Goal: Task Accomplishment & Management: Complete application form

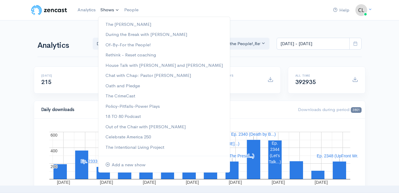
click at [116, 10] on link "Shows" at bounding box center [110, 10] width 24 height 13
click at [116, 46] on link "Of-By-For the People!" at bounding box center [164, 45] width 132 height 10
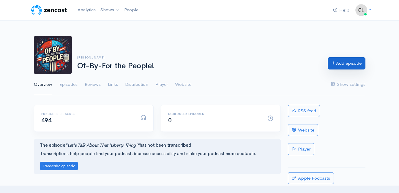
click at [344, 64] on link "Add episode" at bounding box center [346, 63] width 38 height 12
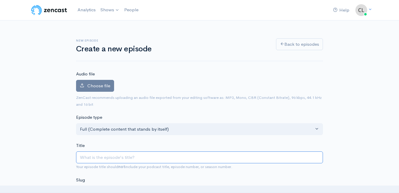
click at [139, 157] on input "Title" at bounding box center [199, 157] width 247 height 12
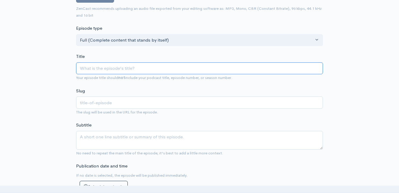
type input "K"
type input "k"
type input "Ki"
type input "ki"
type input "[PERSON_NAME]"
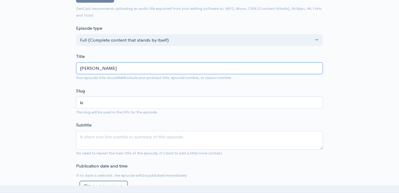
type input "[PERSON_NAME]"
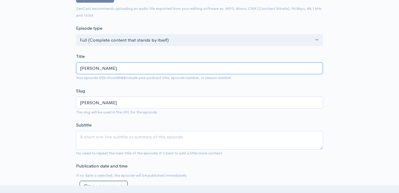
type input "Ki"
type input "ki"
type input "K"
type input "k"
type input "K"
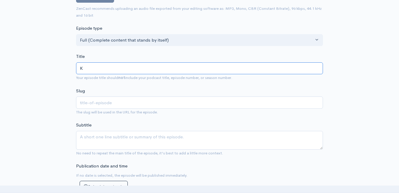
type input "k"
type input "Ki"
type input "ki"
type input "[PERSON_NAME]"
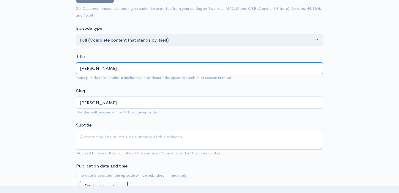
type input "Ki"
type input "ki"
type input "K"
type input "k"
type input "K"
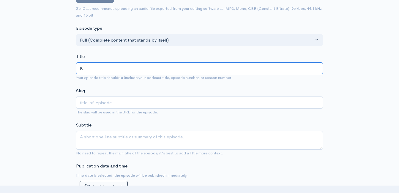
type input "k"
type input "Ki"
type input "ki"
type input "[PERSON_NAME]"
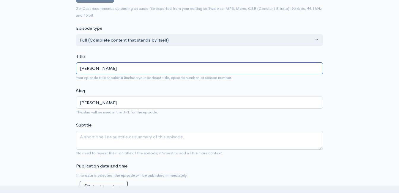
type input "[PERSON_NAME]"
type input "Kimme"
type input "kimme"
type input "Kimmel"
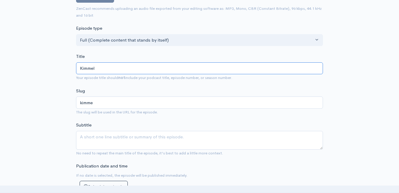
type input "kimmel"
type input "Kimmel i"
type input "[PERSON_NAME]"
type input "Kimmel is"
type input "kimmel-is"
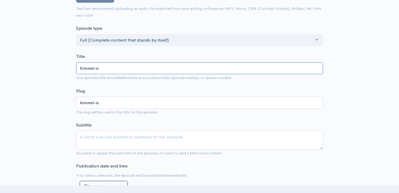
type input "Kimmel is o"
type input "kimmel-is-o"
type input "Kimmel is ou"
type input "kimmel-is-ou"
type input "Kimmel is o"
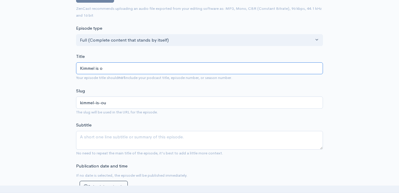
type input "kimmel-is-o"
type input "Kimmel is"
type input "kimmel-is"
type input "Kimmel is O"
type input "kimmel-is-o"
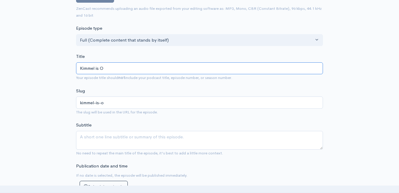
type input "Kimmel is [PERSON_NAME]"
type input "kimmel-is-ou"
type input "Kimmel is Out"
type input "kimmel-is-out"
type input "Kimmel is Out - B"
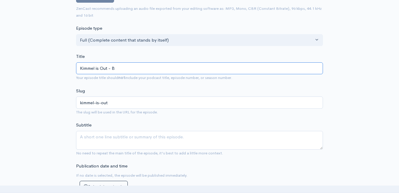
type input "kimmel-is-out-b"
type input "Kimmel is Out - Bo"
type input "kimmel-is-out-bo"
type input "Kimmel is Out - Bon"
type input "kimmel-is-out-bon"
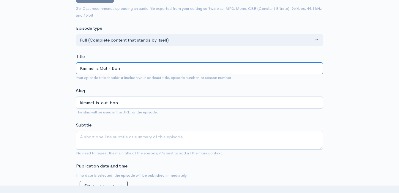
type input "Kimmel is Out - Bond"
type input "kimmel-is-out-bond"
type input "Kimmel is Out - Bondi"
type input "kimmel-is-out-bondi"
type input "Kimmel is Out - Bondi an"
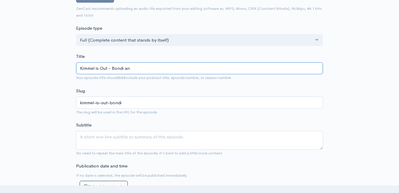
type input "kimmel-is-out-bondi-an"
type input "Kimmel is Out - Bondi and"
type input "kimmel-is-out-bondi-and"
type input "Kimmel is Out - Bondi and H"
type input "kimmel-is-out-bondi-and-h"
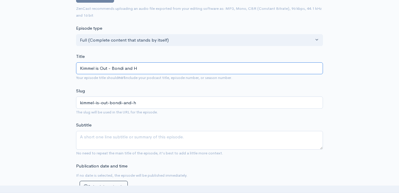
type input "Kimmel is Out - Bondi and Ha"
type input "kimmel-is-out-bondi-and-ha"
type input "Kimmel is Out - Bondi and Hat"
type input "kimmel-is-out-bondi-and-hat"
type input "Kimmel is Out - Bondi and Hate"
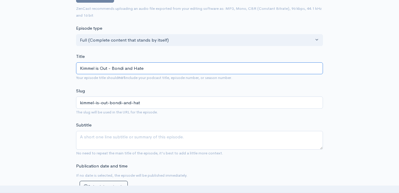
type input "kimmel-is-out-bondi-and-hate"
type input "[PERSON_NAME] is Out - Bondi and Hate S"
type input "kimmel-is-out-bondi-and-hate-s"
type input "Kimmel is Out - Bondi and Hate Sp"
type input "kimmel-is-out-bondi-and-hate-sp"
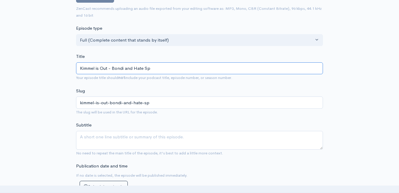
type input "Kimmel is Out - Bondi and Hate Spe"
type input "kimmel-is-out-bondi-and-hate-spe"
type input "Kimmel is Out - Bondi and Hate Spee"
type input "kimmel-is-out-bondi-and-hate-spee"
type input "Kimmel is Out - Bondi and Hate Speec"
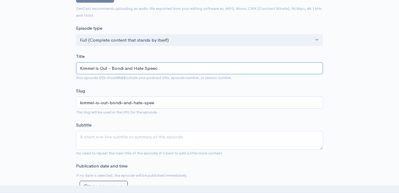
type input "kimmel-is-out-bondi-and-hate-speec"
type input "Kimmel is Out - Bondi and Hate Speech"
type input "kimmel-is-out-bondi-and-hate-speech"
type input "[PERSON_NAME] is Out - Bondi and Hate Speech - c"
type input "kimmel-is-out-bondi-and-hate-speech-c"
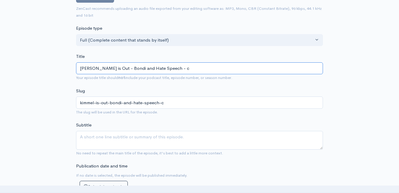
type input "[PERSON_NAME] is Out - Bondi and Hate Speech - ch"
type input "kimmel-is-out-bondi-and-hate-speech-ch"
type input "[PERSON_NAME] is Out - Bondi and Hate Speech - cha"
type input "kimmel-is-out-bondi-and-hate-speech-cha"
type input "[PERSON_NAME] is Out - Bondi and Hate Speech - ch"
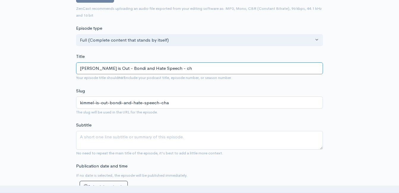
type input "kimmel-is-out-bondi-and-hate-speech-ch"
type input "[PERSON_NAME] is Out - Bondi and Hate Speech - c"
type input "kimmel-is-out-bondi-and-hate-speech-c"
type input "[PERSON_NAME] is Out - Bondi and Hate Speech -"
type input "kimmel-is-out-bondi-and-hate-speech"
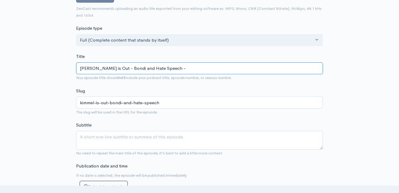
type input "Kimmel is Out - Bondi and Hate Speech - M"
type input "kimmel-is-out-bondi-and-hate-speech-m"
type input "[PERSON_NAME] is Out - Bondi and Hate Speech - Mi"
type input "kimmel-is-out-bondi-and-hate-speech-mi"
type input "[PERSON_NAME] is Out - Bondi and Hate Speech - Mis"
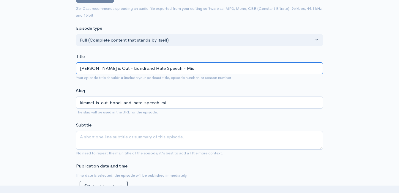
type input "kimmel-is-out-bondi-and-hate-speech-mis"
type input "[PERSON_NAME] is Out - Bondi and Hate Speech - Misa"
type input "kimmel-is-out-bondi-and-hate-speech-misa"
type input "[PERSON_NAME] is Out - Bondi and Hate Speech - Mis"
type input "kimmel-is-out-bondi-and-hate-speech-mis"
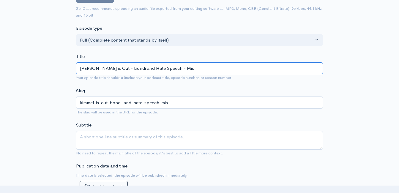
type input "[PERSON_NAME] is Out - Bondi and Hate Speech - Mi"
type input "kimmel-is-out-bondi-and-hate-speech-mi"
type input "Kimmel is Out - Bondi and Hate Speech - M"
type input "kimmel-is-out-bondi-and-hate-speech-m"
type input "[PERSON_NAME] is Out - Bondi and Hate Speech -"
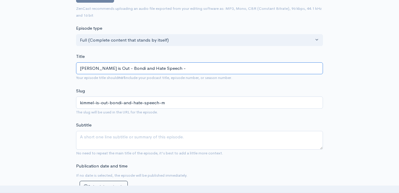
type input "kimmel-is-out-bondi-and-hate-speech"
type input "Kimmel is Out - Bondi and Hate Speech - C"
type input "kimmel-is-out-bondi-and-hate-speech-c"
type input "[PERSON_NAME] is Out - Bondi and Hate Speech - Cha"
type input "kimmel-is-out-bondi-and-hate-speech-cha"
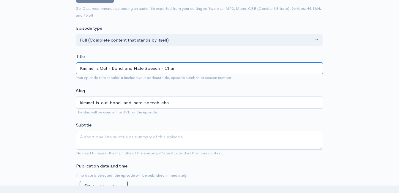
type input "[PERSON_NAME] is Out - Bondi and Hate Speech - Charl"
type input "kimmel-is-out-bondi-and-hate-speech-charl"
type input "[PERSON_NAME] is Out - Bondi and Hate Speech - [PERSON_NAME]"
type input "kimmel-is-out-bondi-and-hate-speech-charli"
type input "[PERSON_NAME] is Out - Bondi and Hate Speech - [PERSON_NAME]"
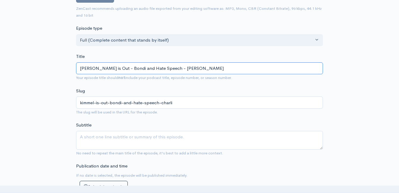
type input "kimmel-is-out-bondi-and-hate-speech-[PERSON_NAME]"
type input "[PERSON_NAME] is Out - Bondi and Hate Speech - [PERSON_NAME]"
type input "kimmel-is-out-bondi-and-hate-speech-[PERSON_NAME]"
type input "[PERSON_NAME] is Out - Bondi and Hate Speech - [PERSON_NAME]"
type input "kimmel-is-out-bondi-and-hate-speech-[PERSON_NAME]"
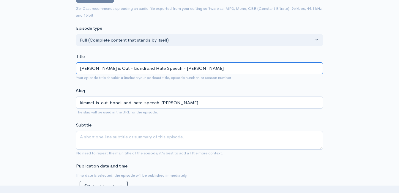
type input "[PERSON_NAME] is Out - Bondi and Hate Speech - [PERSON_NAME]"
type input "kimmel-is-out-bondi-and-hate-speech-[PERSON_NAME]"
type input "[PERSON_NAME] is Out - Bondi and Hate Speech - [PERSON_NAME]"
type input "kimmel-is-out-bondi-and-hate-speech-[PERSON_NAME]"
type input "[PERSON_NAME] is Out - Bondi and Hate Speech - [PERSON_NAME]"
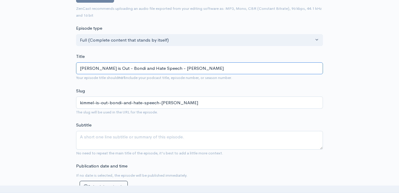
type input "kimmel-is-out-bondi-and-hate-speech-[PERSON_NAME]"
type input "[PERSON_NAME] is Out - Bondi and Hate Speech - [PERSON_NAME]"
type input "kimmel-is-out-bondi-and-hate-speech-[PERSON_NAME]"
type input "[PERSON_NAME] is Out - Bondi and Hate Speech - [PERSON_NAME]"
type input "kimmel-is-out-bondi-and-hate-speech-[PERSON_NAME]-mis"
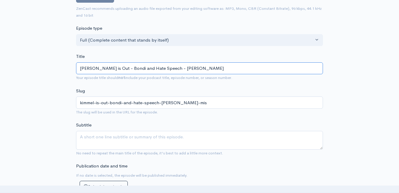
type input "[PERSON_NAME] is Out - Bondi and Hate Speech - [PERSON_NAME]"
type input "kimmel-is-out-bondi-and-hate-speech-[PERSON_NAME]-misq"
type input "[PERSON_NAME] is Out - Bondi and Hate Speech - [PERSON_NAME]"
type input "kimmel-is-out-bondi-and-hate-speech-[PERSON_NAME]"
type input "[PERSON_NAME] is Out - Bondi and Hate Speech - [PERSON_NAME]"
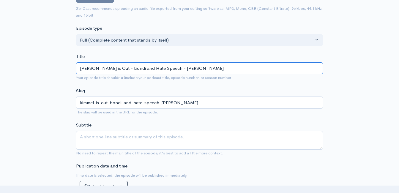
type input "kimmel-is-out-bondi-and-hate-speech-[PERSON_NAME]-misquo"
type input "[PERSON_NAME] is Out - Bondi and Hate Speech - [PERSON_NAME]"
type input "kimmel-is-out-bondi-and-hate-speech-[PERSON_NAME]-misquoa"
type input "[PERSON_NAME] is Out - Bondi and Hate Speech - [PERSON_NAME] Misquoat"
type input "kimmel-is-out-bondi-and-hate-speech-[PERSON_NAME]-misquoat"
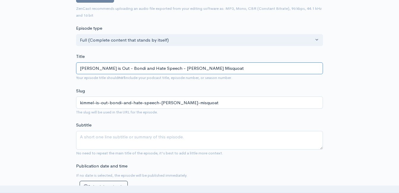
type input "[PERSON_NAME] is Out - Bondi and Hate Speech - [PERSON_NAME] Misquoate"
type input "kimmel-is-out-bondi-and-hate-speech-[PERSON_NAME]-misquoate"
type input "[PERSON_NAME] is Out - Bondi and Hate Speech - [PERSON_NAME] Misquoat"
type input "kimmel-is-out-bondi-and-hate-speech-[PERSON_NAME]-misquoat"
type input "[PERSON_NAME] is Out - Bondi and Hate Speech - [PERSON_NAME]"
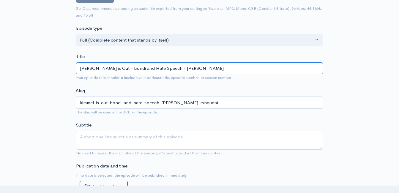
type input "kimmel-is-out-bondi-and-hate-speech-[PERSON_NAME]-misquoa"
type input "[PERSON_NAME] is Out - Bondi and Hate Speech - [PERSON_NAME]"
type input "kimmel-is-out-bondi-and-hate-speech-[PERSON_NAME]-misquo"
type input "[PERSON_NAME] is Out - Bondi and Hate Speech - [PERSON_NAME] Misquot"
type input "kimmel-is-out-bondi-and-hate-speech-[PERSON_NAME]-misquot"
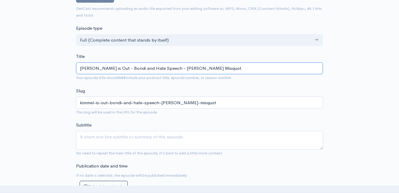
type input "[PERSON_NAME] is Out - Bondi and Hate Speech - [PERSON_NAME] Misquote"
type input "kimmel-is-out-bondi-and-hate-speech-[PERSON_NAME]-misquote"
type input "[PERSON_NAME] is Out - Bondi and Hate Speech - [PERSON_NAME] Misquoted"
type input "kimmel-is-out-bondi-and-hate-speech-[PERSON_NAME]-misquoted"
type input "[PERSON_NAME] is Out - Bondi and Hate Speech - [PERSON_NAME] Misquoted - M"
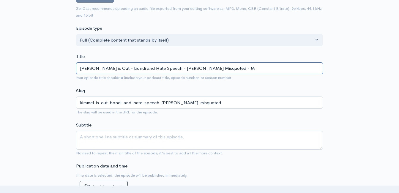
type input "kimmel-is-out-bondi-and-hate-speech-[PERSON_NAME]-misquoted-m"
type input "[PERSON_NAME] is Out - Bondi and Hate Speech - [PERSON_NAME] Misquoted - MO"
type input "kimmel-is-out-bondi-and-hate-speech-[PERSON_NAME]-misquoted-mo"
type input "[PERSON_NAME] is Out - Bondi and Hate Speech - [PERSON_NAME] Misquoted - MORE"
type input "kimmel-is-out-bondi-and-hate-speech-[PERSON_NAME]-misquoted-more"
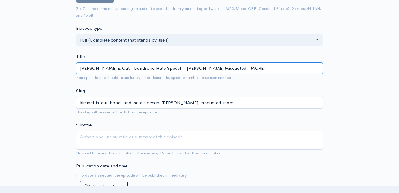
click at [186, 69] on input "[PERSON_NAME] is Out - Bondi and Hate Speech - [PERSON_NAME] Misquoted - MORE!" at bounding box center [199, 68] width 247 height 12
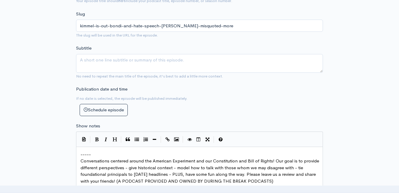
scroll to position [208, 0]
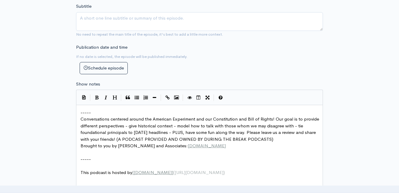
type input "[PERSON_NAME] is Out - Bondi and Hate Speech - [PERSON_NAME] Misquoted - MORE!"
click at [79, 115] on pre "-----" at bounding box center [201, 112] width 245 height 7
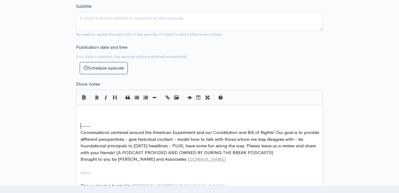
click at [81, 113] on pre "​" at bounding box center [201, 112] width 245 height 7
type textarea "​"
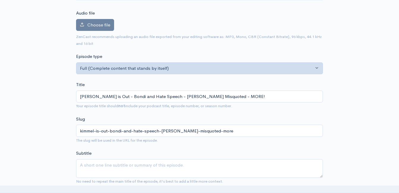
scroll to position [30, 0]
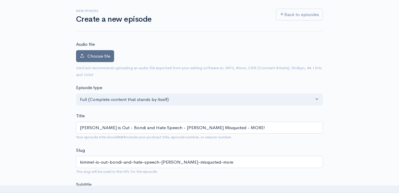
click at [107, 52] on label "Choose file" at bounding box center [95, 56] width 38 height 12
click at [0, 0] on input "Choose file" at bounding box center [0, 0] width 0 height 0
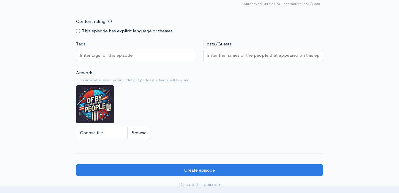
scroll to position [445, 0]
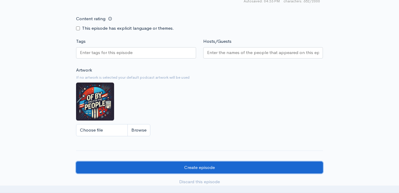
click at [179, 169] on input "Create episode" at bounding box center [199, 168] width 247 height 12
